Goal: Task Accomplishment & Management: Manage account settings

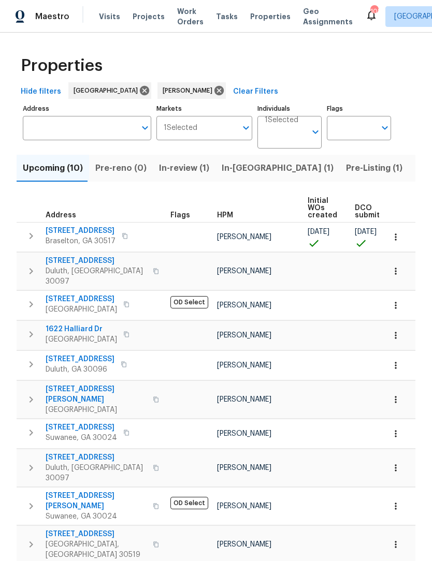
click at [62, 172] on span "Upcoming (10)" at bounding box center [53, 168] width 60 height 14
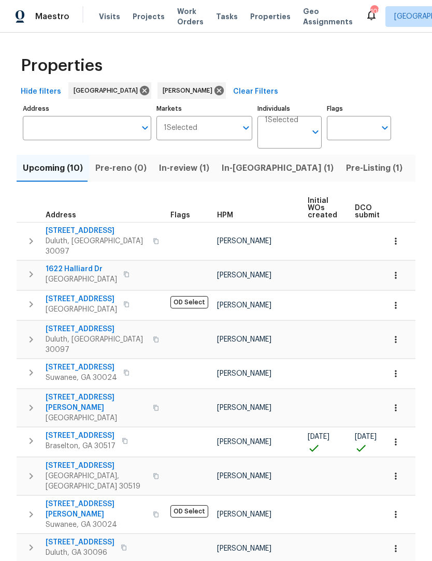
scroll to position [4, 0]
click at [94, 431] on span "9036 Lexington Ct" at bounding box center [81, 436] width 70 height 10
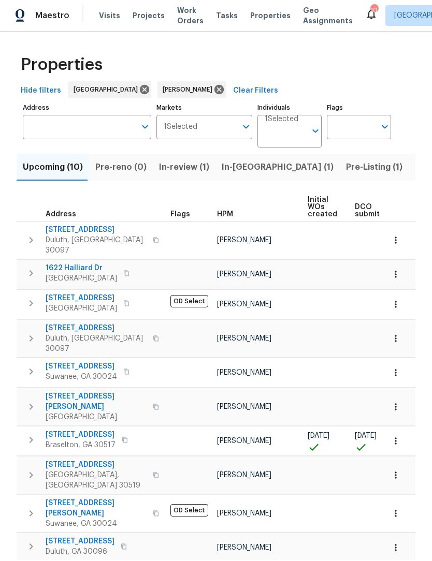
scroll to position [0, 0]
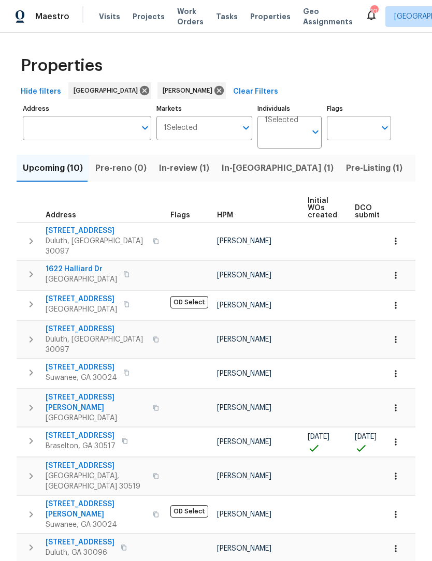
click at [91, 431] on span "9036 Lexington Ct" at bounding box center [81, 436] width 70 height 10
click at [415, 166] on span "Listed (12)" at bounding box center [436, 168] width 42 height 14
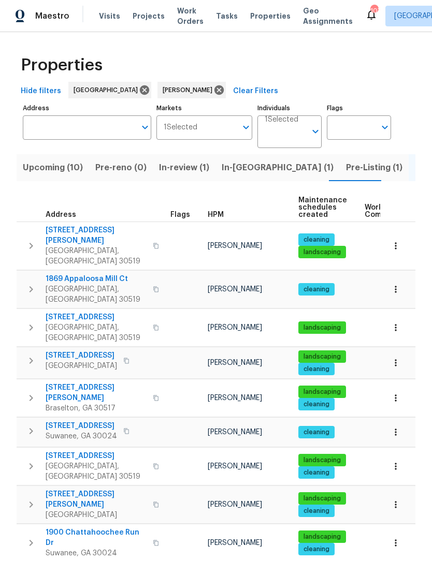
scroll to position [1, 0]
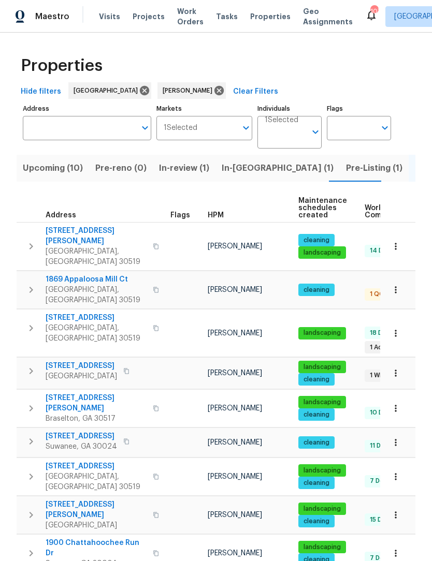
click at [104, 274] on span "1869 Appaloosa Mill Ct" at bounding box center [96, 279] width 101 height 10
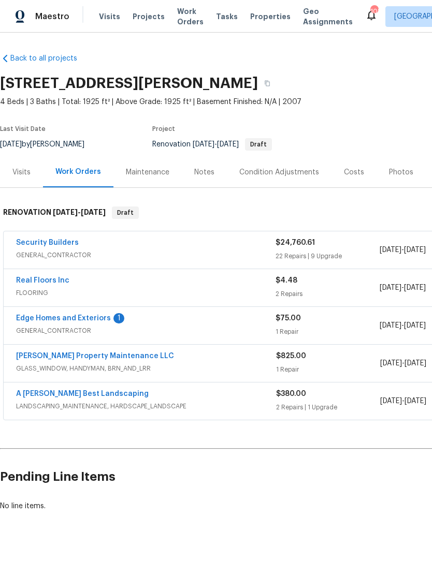
click at [84, 321] on link "Edge Homes and Exteriors" at bounding box center [63, 318] width 95 height 7
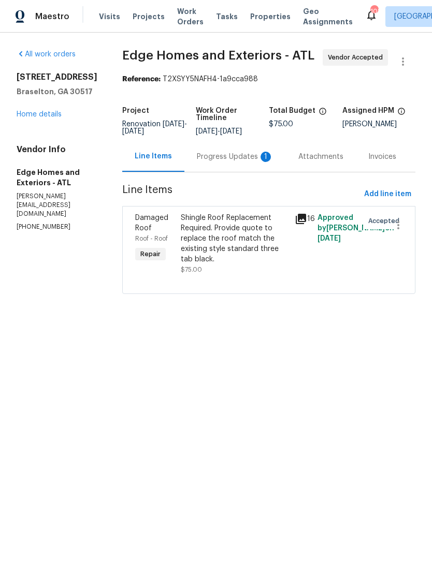
click at [233, 160] on div "Progress Updates 1" at bounding box center [235, 157] width 77 height 10
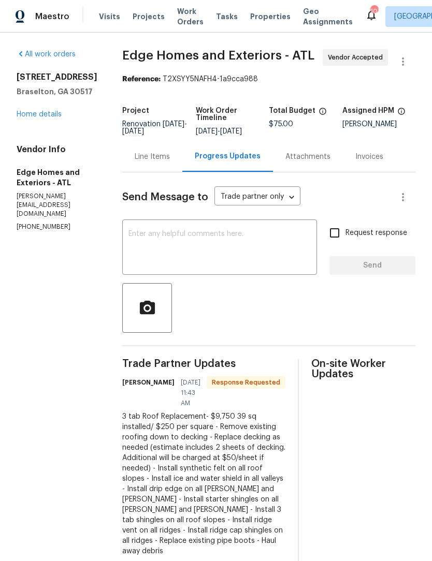
scroll to position [17, 0]
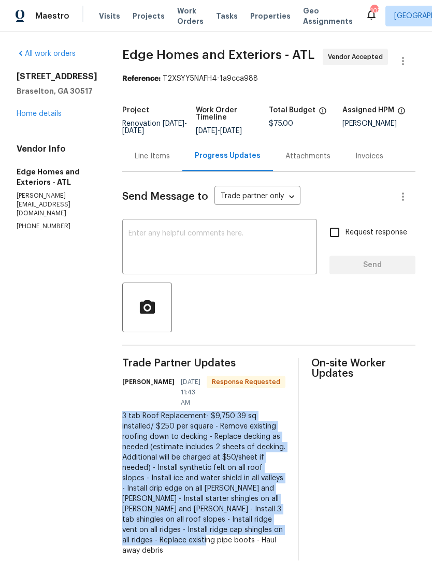
copy div "3 tab Roof Replacement- $9,750 39 sq installed/ $250 per square - Remove existi…"
click at [135, 152] on div "Line Items" at bounding box center [152, 157] width 35 height 10
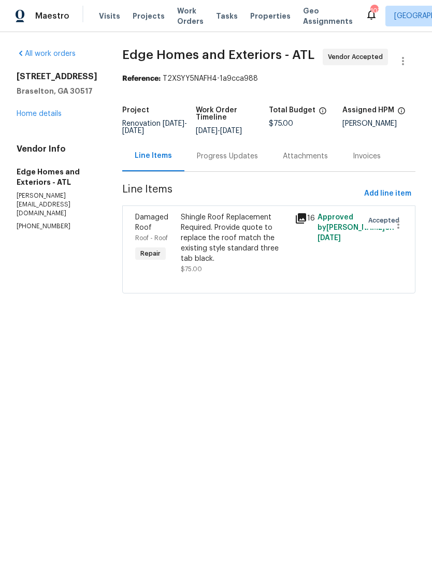
click at [226, 234] on div "Shingle Roof Replacement Required. Provide quote to replace the roof match the …" at bounding box center [235, 239] width 108 height 52
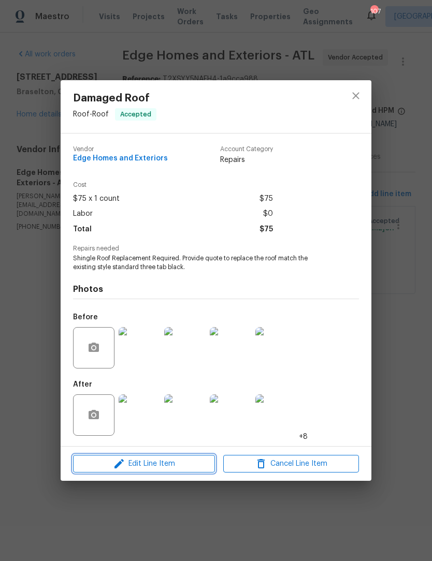
click at [168, 465] on span "Edit Line Item" at bounding box center [144, 463] width 136 height 13
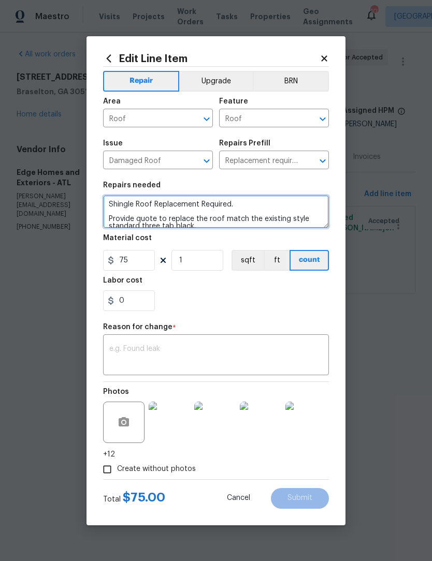
click at [216, 226] on textarea "Shingle Roof Replacement Required. Provide quote to replace the roof match the …" at bounding box center [216, 211] width 226 height 33
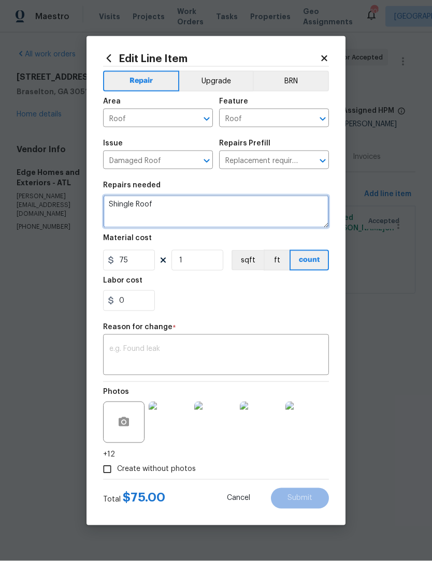
type textarea "Shingle"
click at [134, 210] on textarea at bounding box center [216, 211] width 226 height 33
paste textarea "3 tab Roof Replacement- $9,750 39 sq installed/ $250 per square - Remove existi…"
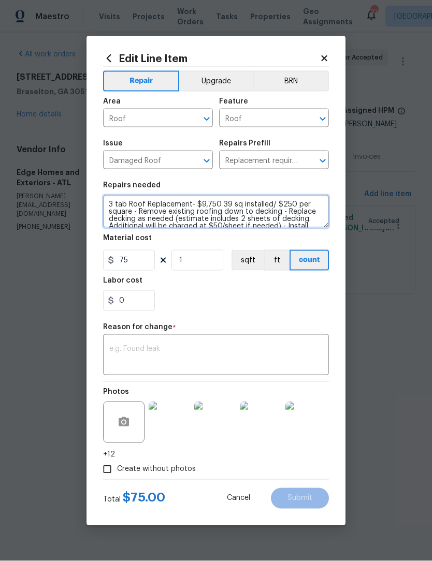
scroll to position [51, 0]
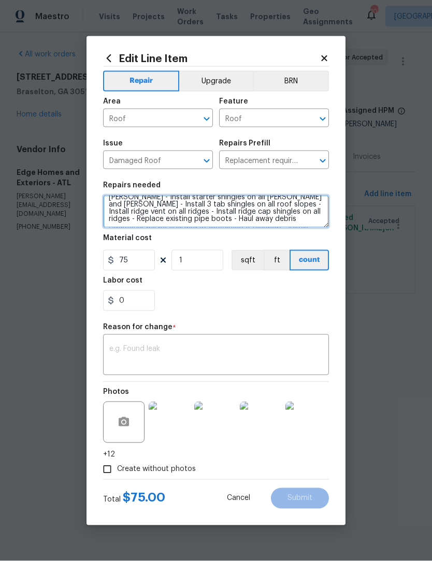
type textarea "3 tab Roof Replacement- $9,750 39 sq installed/ $250 per square - Remove existi…"
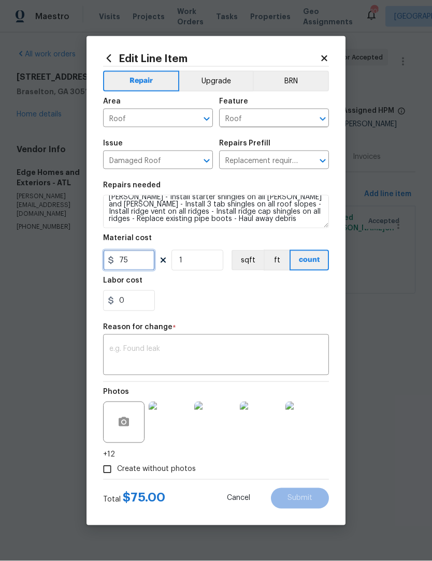
click at [137, 268] on input "75" at bounding box center [129, 260] width 52 height 21
type input "9750"
click at [170, 347] on textarea at bounding box center [215, 356] width 213 height 22
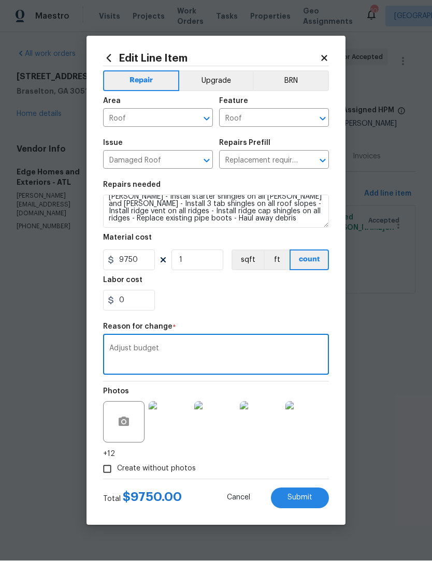
type textarea "Adjust budget"
click at [302, 498] on span "Submit" at bounding box center [299, 498] width 25 height 8
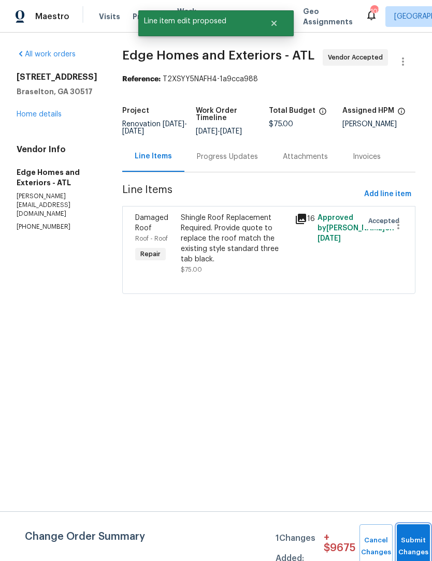
click at [412, 543] on button "Submit Changes" at bounding box center [412, 546] width 33 height 45
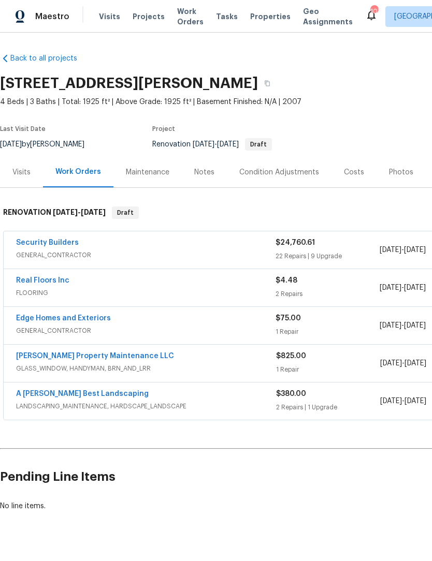
click at [202, 180] on div "Notes" at bounding box center [204, 172] width 45 height 31
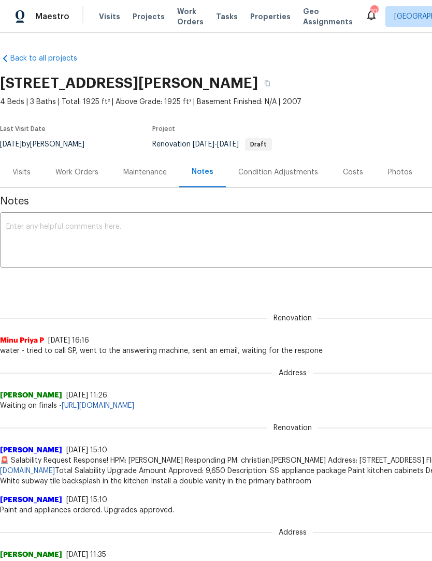
click at [126, 234] on textarea at bounding box center [292, 241] width 572 height 36
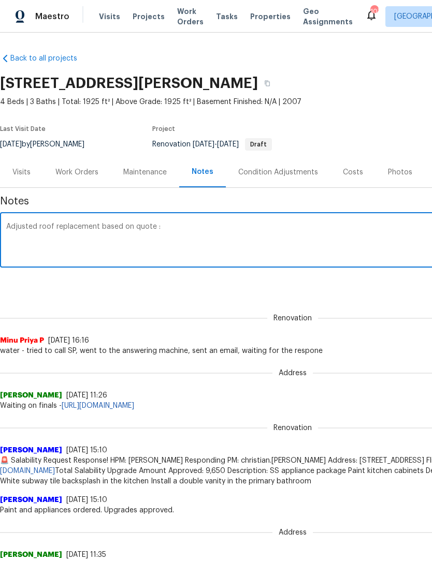
click at [183, 231] on textarea "Adjusted roof replacement based on quote :" at bounding box center [292, 241] width 572 height 36
paste textarea "3 tab Roof Replacement- $9,750 39 sq installed/ $250 per square - Remove existi…"
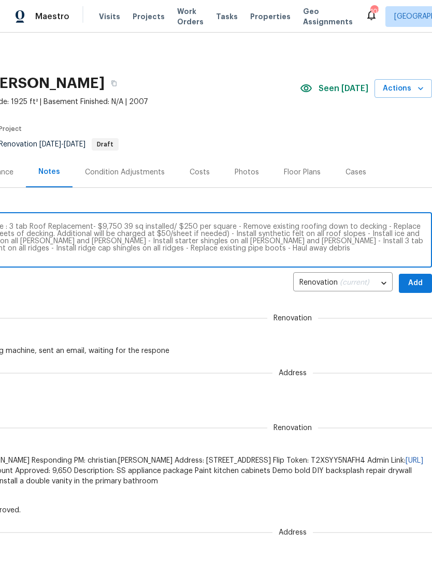
scroll to position [0, 153]
type textarea "Adjusted roof replacement based on quote : 3 tab Roof Replacement- $9,750 39 sq…"
click at [418, 279] on span "Add" at bounding box center [415, 283] width 17 height 13
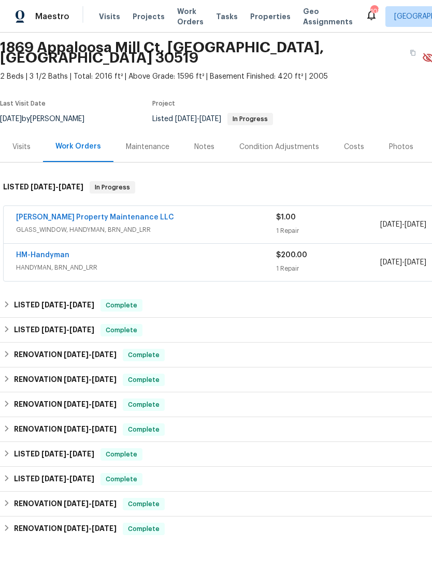
scroll to position [36, 0]
click at [111, 214] on link "[PERSON_NAME] Property Maintenance LLC" at bounding box center [95, 217] width 158 height 7
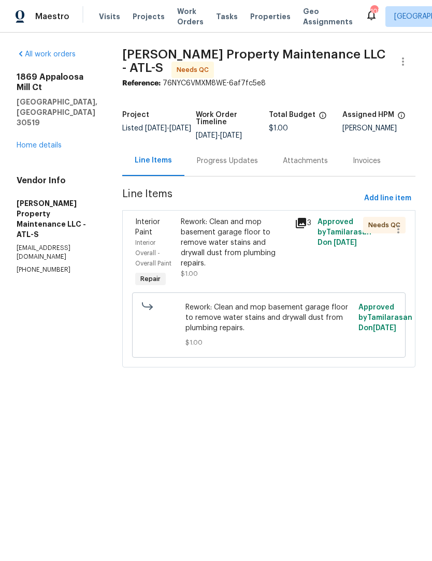
click at [243, 170] on div "Progress Updates" at bounding box center [227, 160] width 86 height 31
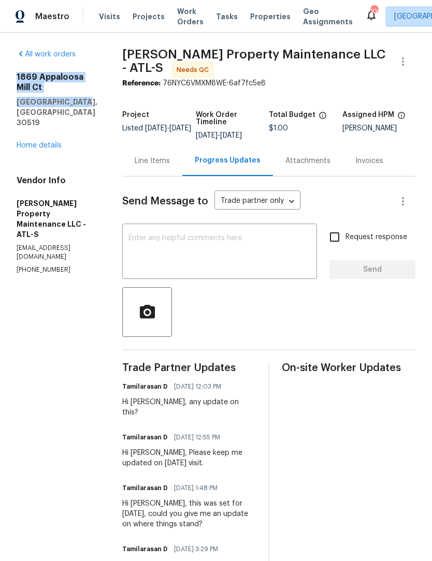
copy div "1869 Appaloosa Mill Ct Buford, [GEOGRAPHIC_DATA] 30519"
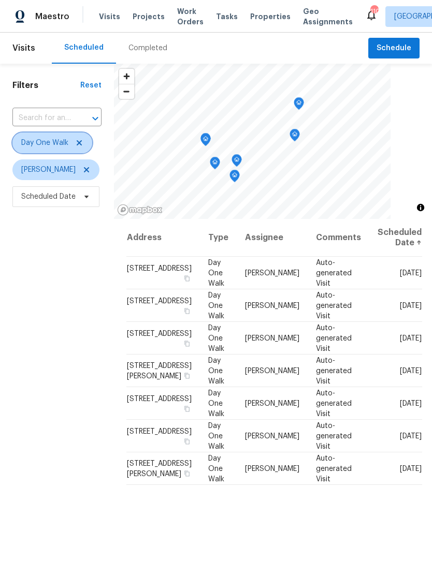
click at [82, 146] on icon at bounding box center [79, 143] width 8 height 8
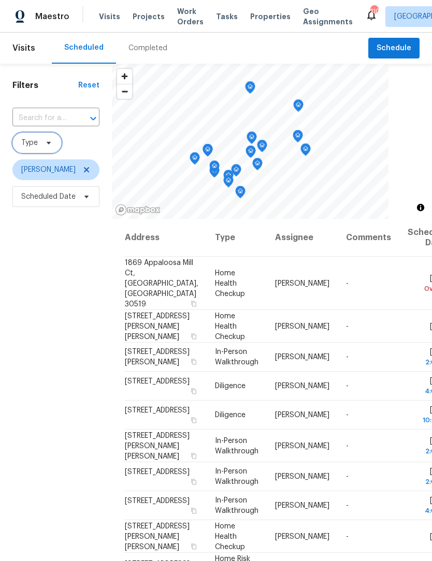
click at [81, 117] on div at bounding box center [85, 118] width 27 height 14
type input "1869 app"
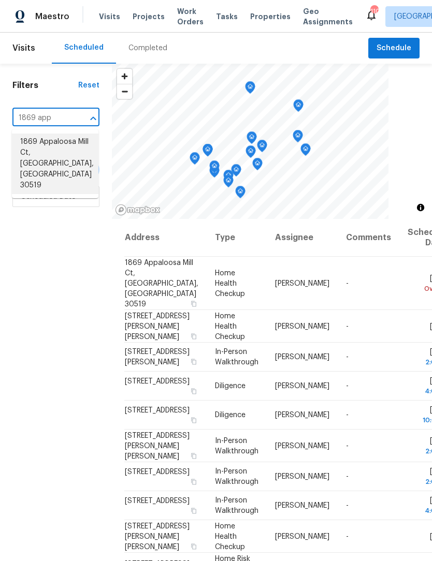
click at [61, 151] on li "1869 Appaloosa Mill Ct, Buford, GA 30519" at bounding box center [55, 164] width 86 height 61
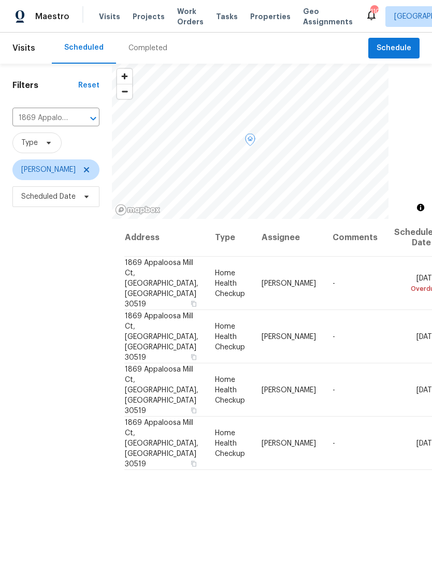
click at [0, 0] on icon at bounding box center [0, 0] width 0 height 0
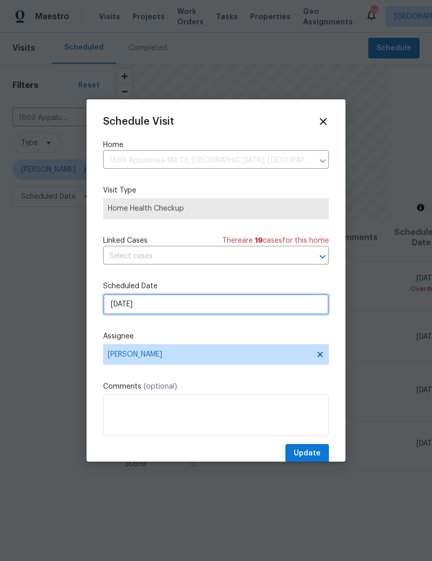
click at [166, 310] on input "9/23/2025" at bounding box center [216, 304] width 226 height 21
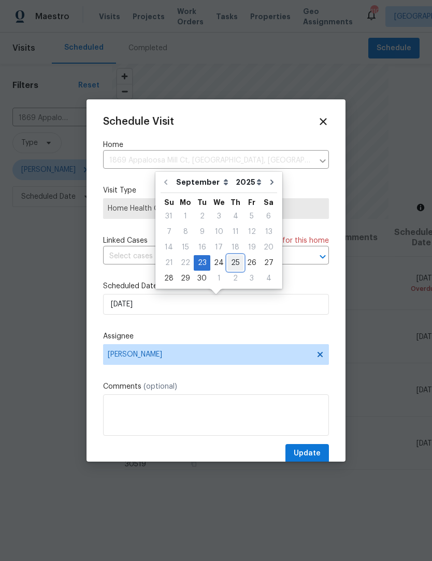
click at [235, 262] on div "25" at bounding box center [235, 263] width 16 height 14
type input "9/25/2025"
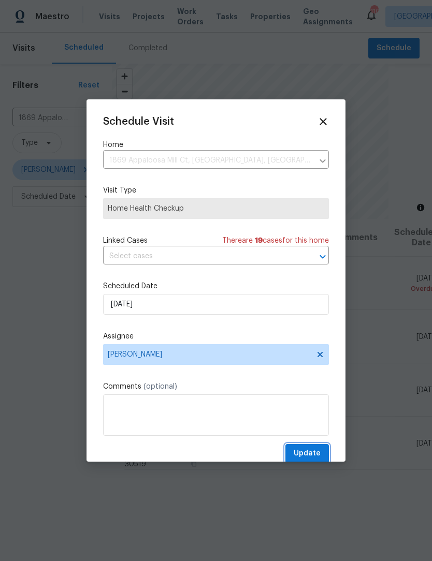
click at [317, 450] on span "Update" at bounding box center [306, 453] width 27 height 13
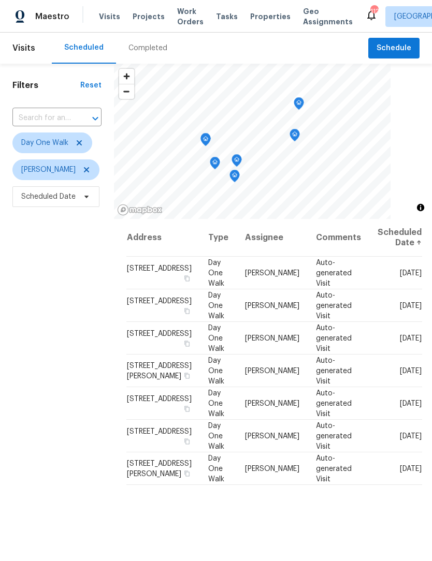
click at [63, 121] on input "text" at bounding box center [42, 118] width 60 height 16
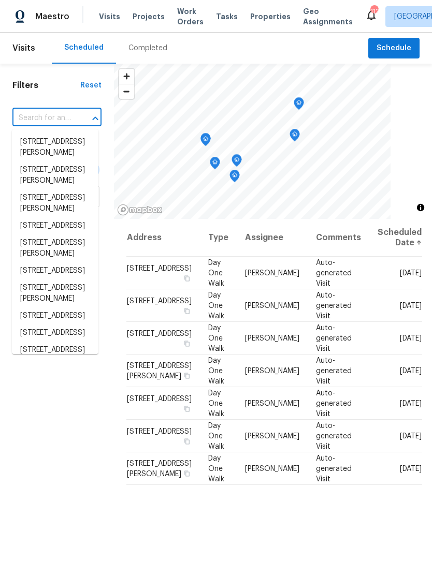
click at [145, 39] on div "Completed" at bounding box center [148, 48] width 64 height 31
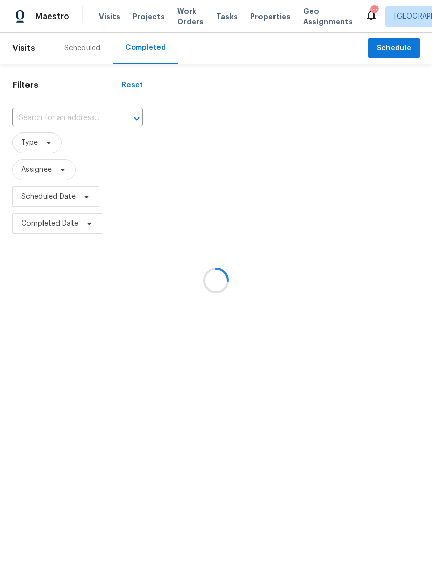
click at [63, 114] on div at bounding box center [216, 280] width 432 height 561
click at [70, 117] on div at bounding box center [216, 280] width 432 height 561
click at [56, 114] on div at bounding box center [216, 280] width 432 height 561
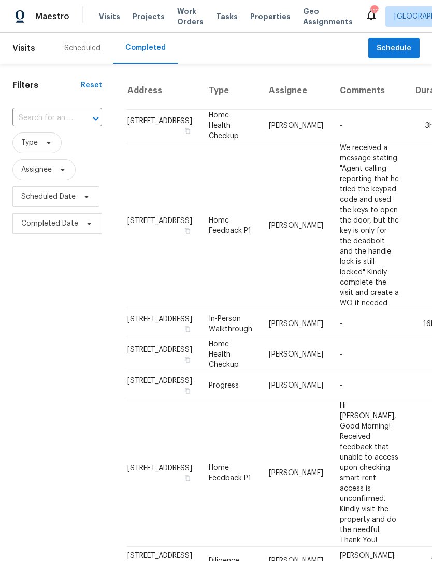
click at [52, 116] on input "text" at bounding box center [42, 118] width 61 height 16
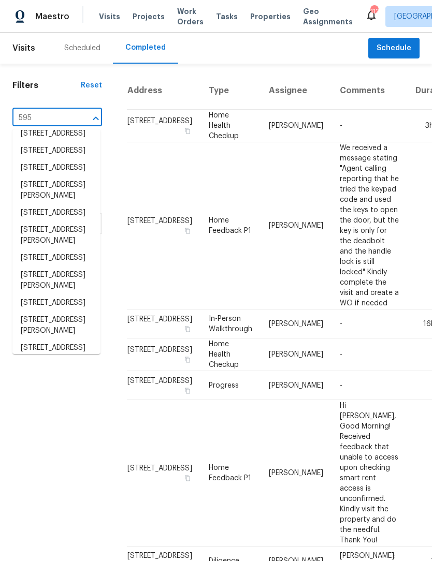
scroll to position [290, 0]
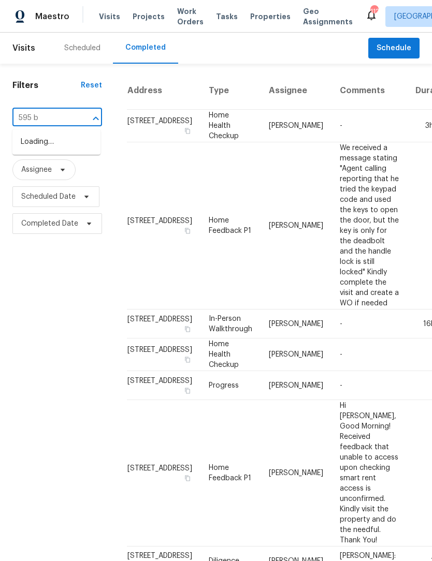
type input "595 ba"
click at [77, 146] on li "[STREET_ADDRESS]" at bounding box center [56, 142] width 88 height 17
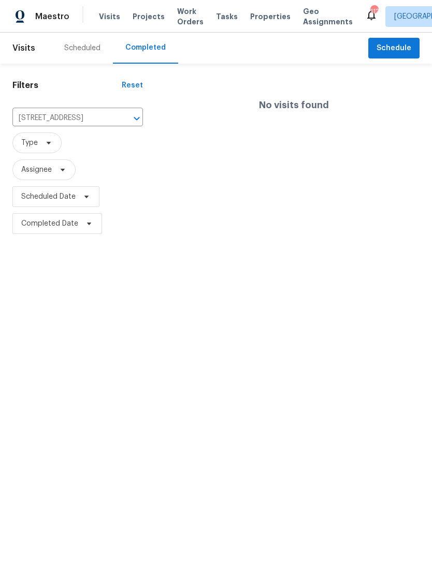
click at [95, 50] on div "Scheduled" at bounding box center [82, 48] width 36 height 10
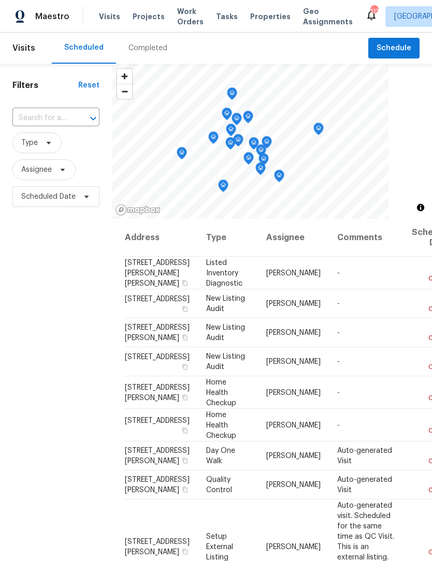
click at [106, 112] on div "Filters Reset ​ Type Assignee Scheduled Date" at bounding box center [56, 366] width 112 height 604
click at [59, 116] on input "text" at bounding box center [41, 118] width 58 height 16
type input "595 bar"
click at [72, 151] on li "[STREET_ADDRESS]" at bounding box center [55, 142] width 86 height 17
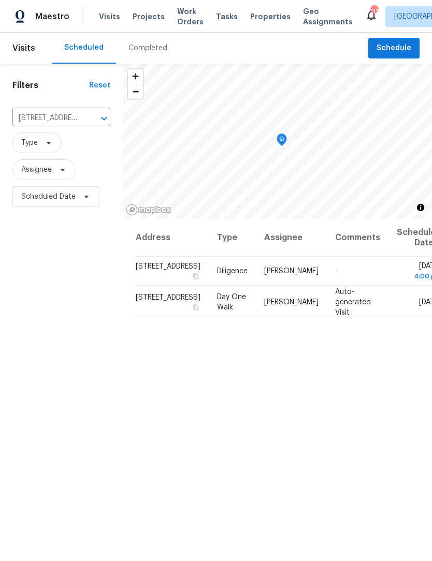
click at [286, 393] on div "Address Type Assignee Comments Scheduled Date ↑ [STREET_ADDRESS] Diligence [PER…" at bounding box center [277, 443] width 309 height 449
